Goal: Find specific page/section: Find specific page/section

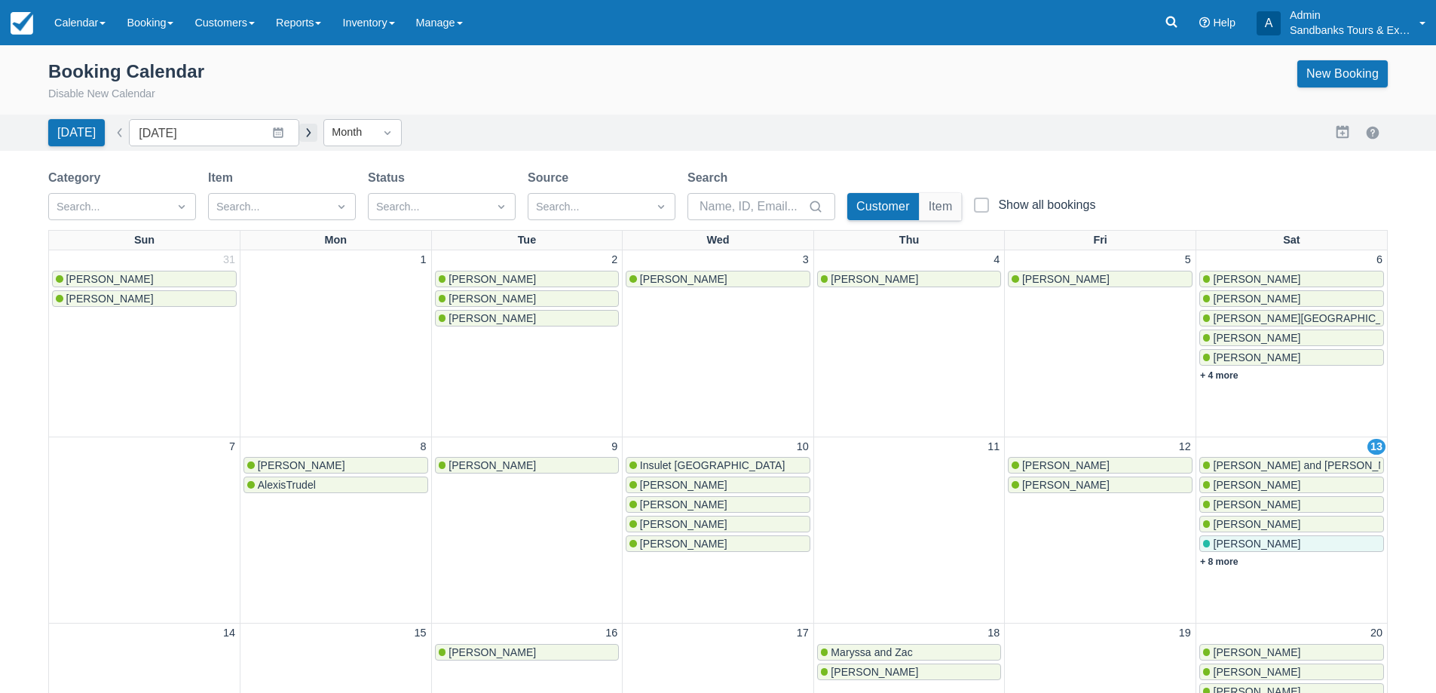
click at [305, 128] on button "button" at bounding box center [308, 133] width 18 height 18
type input "October 2025"
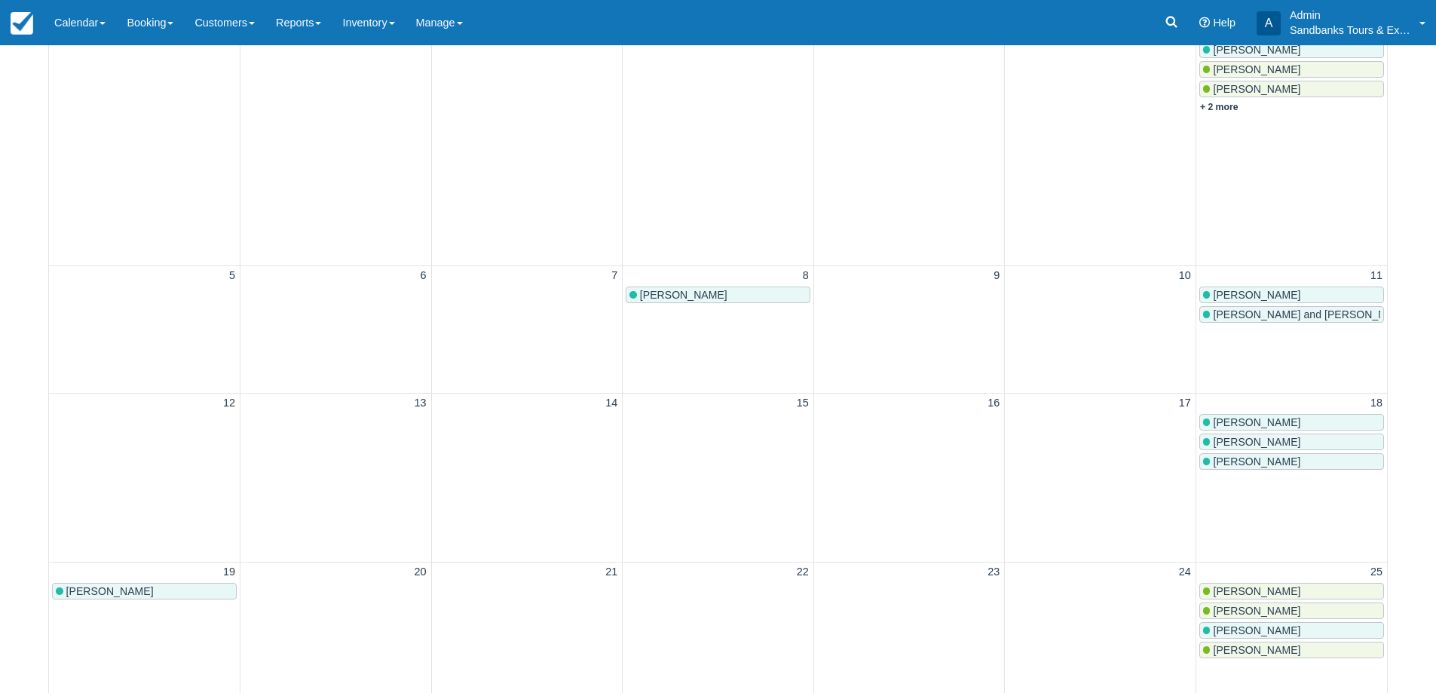
scroll to position [302, 0]
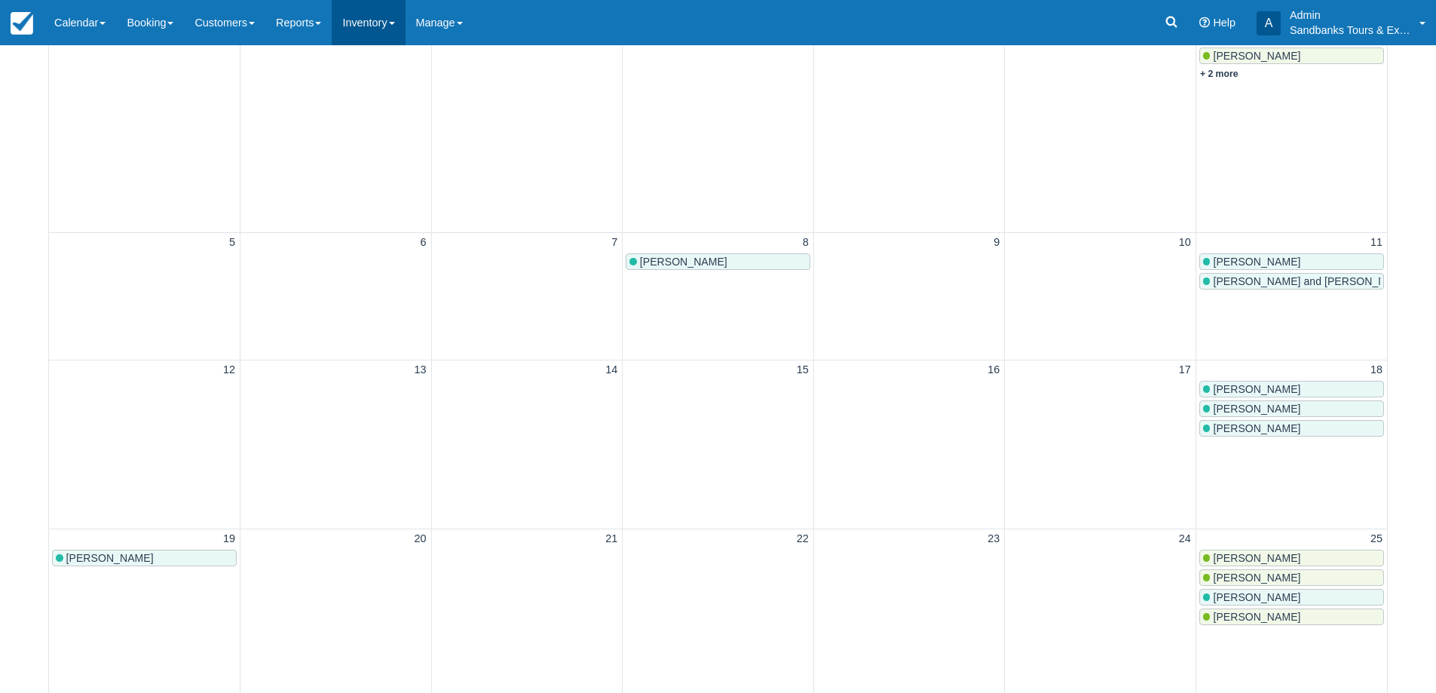
click at [360, 23] on link "Inventory" at bounding box center [368, 22] width 73 height 45
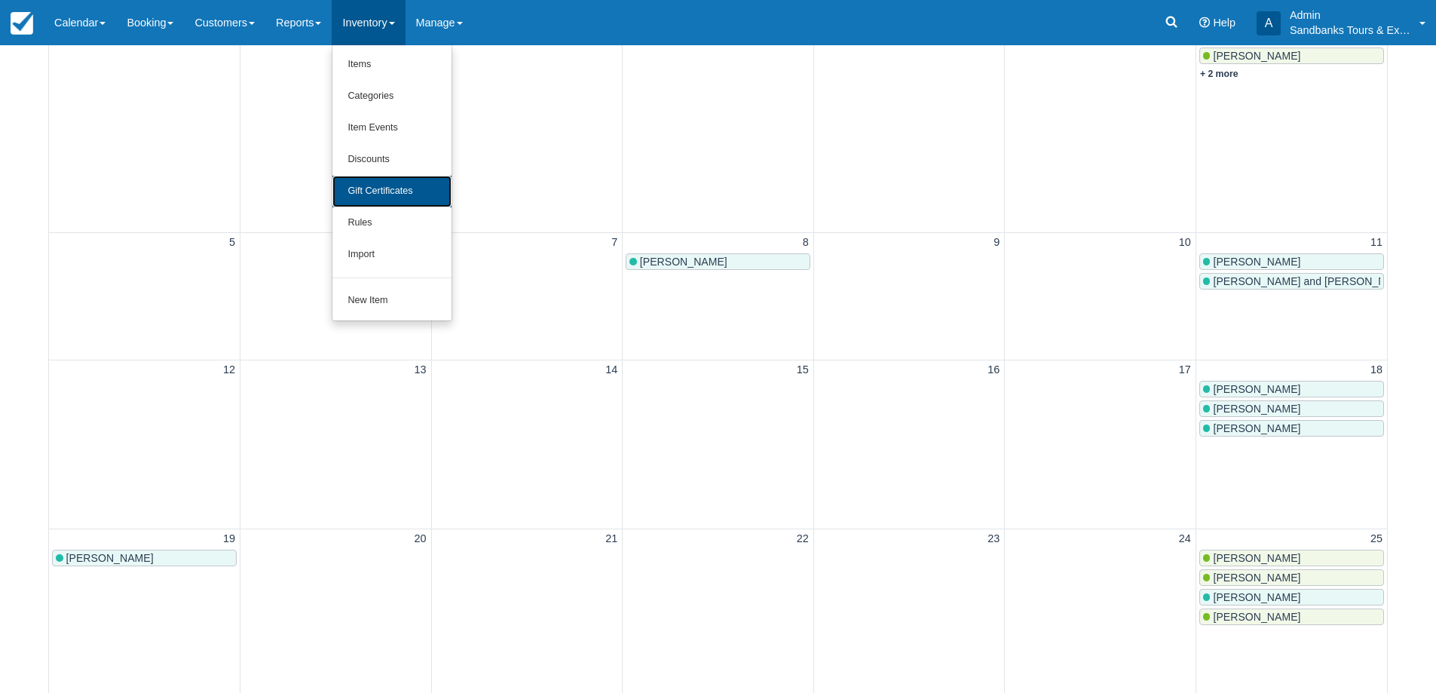
click at [409, 196] on link "Gift Certificates" at bounding box center [391, 192] width 119 height 32
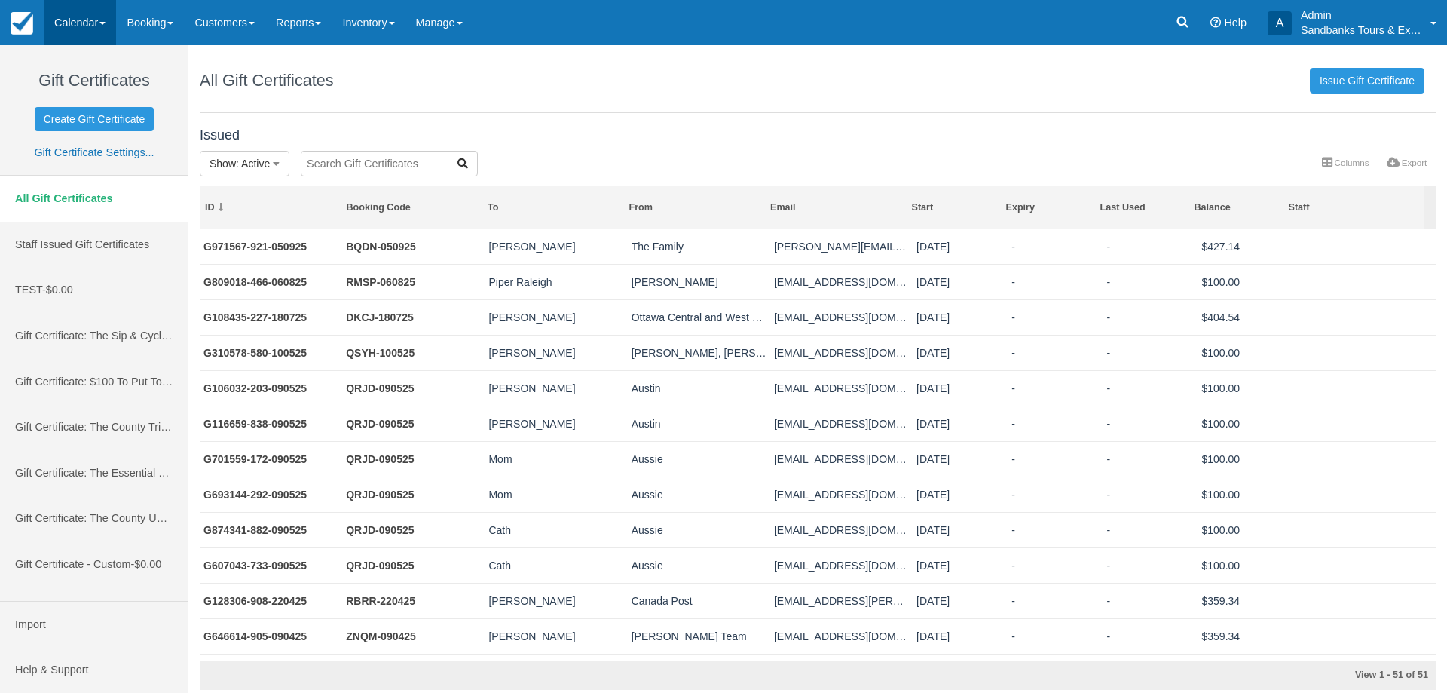
click at [71, 39] on link "Calendar" at bounding box center [80, 22] width 72 height 45
click at [81, 69] on link "Booking" at bounding box center [103, 65] width 119 height 32
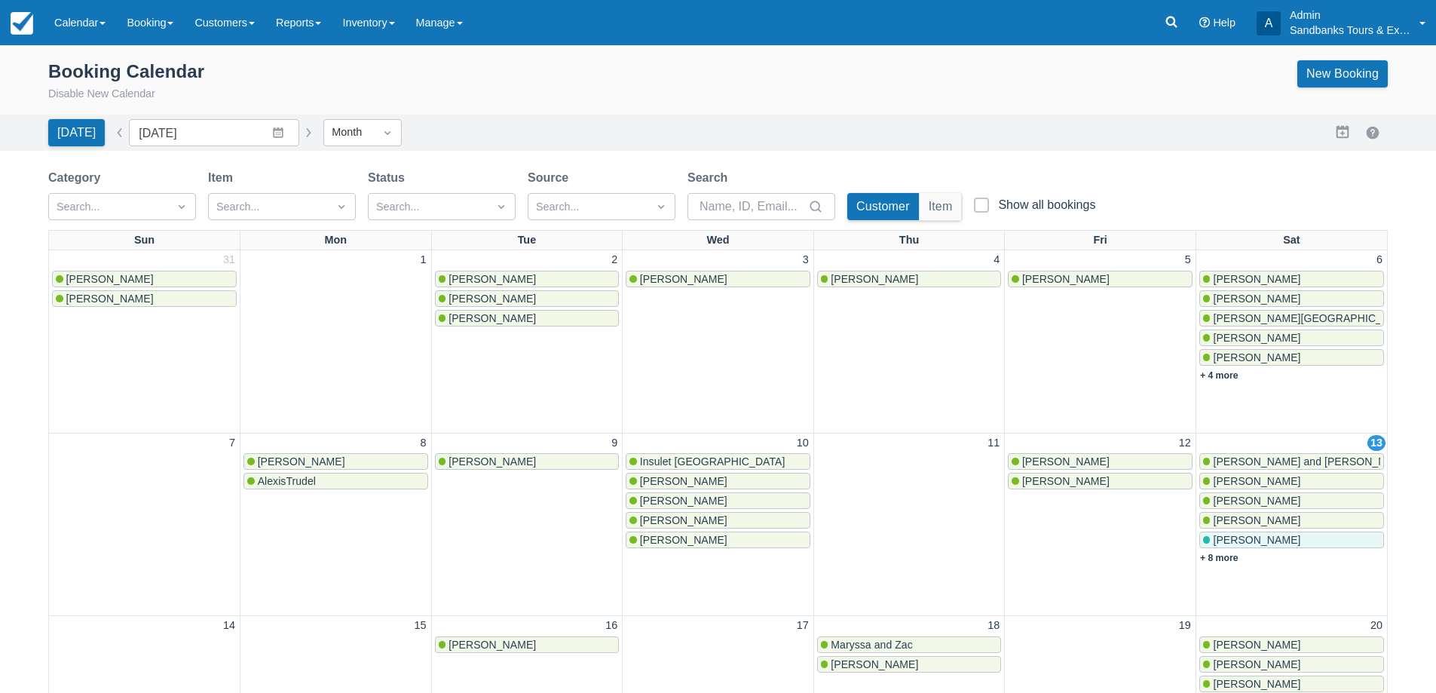
click at [1142, 18] on div "Menu Calendar Booking Customer Inventory Booking Daily Manifest Daily List Note…" at bounding box center [718, 22] width 1436 height 45
click at [1162, 18] on link at bounding box center [1171, 22] width 35 height 45
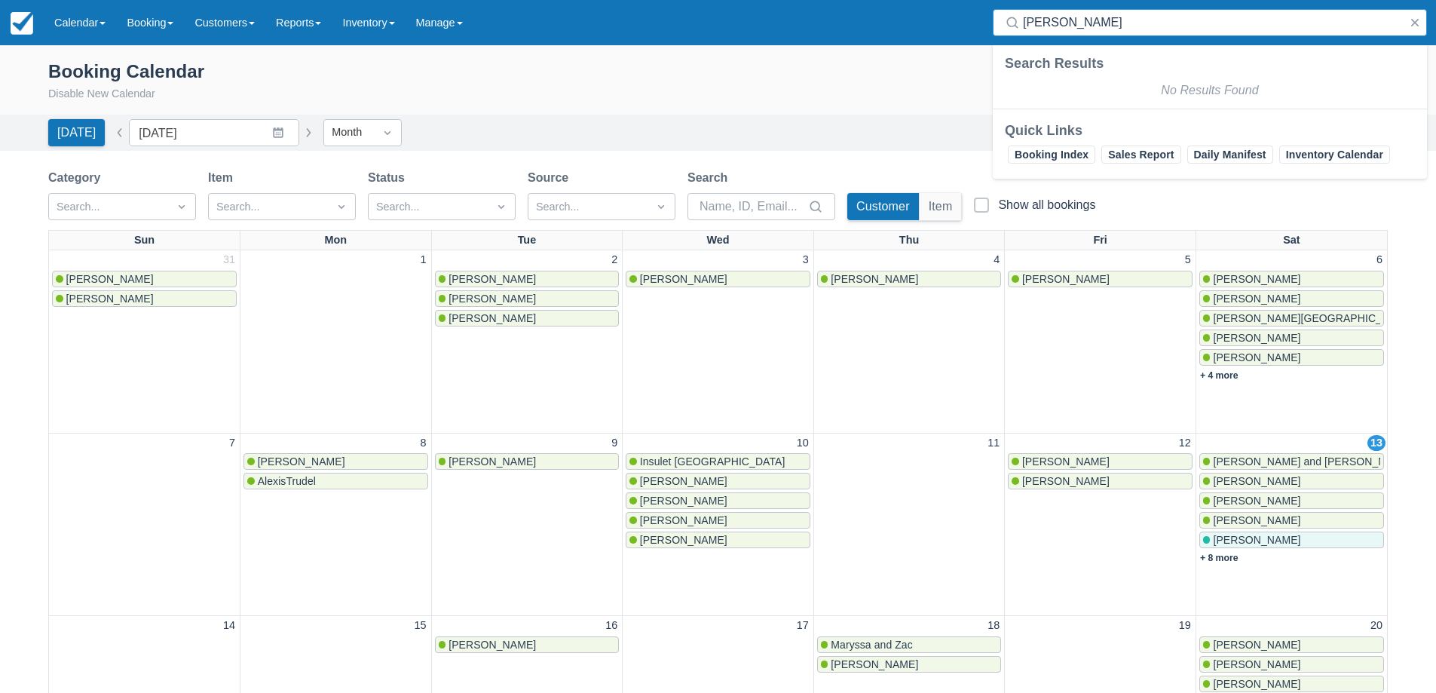
type input "pavan"
click at [1420, 29] on button "button" at bounding box center [1415, 23] width 18 height 18
